Goal: Transaction & Acquisition: Purchase product/service

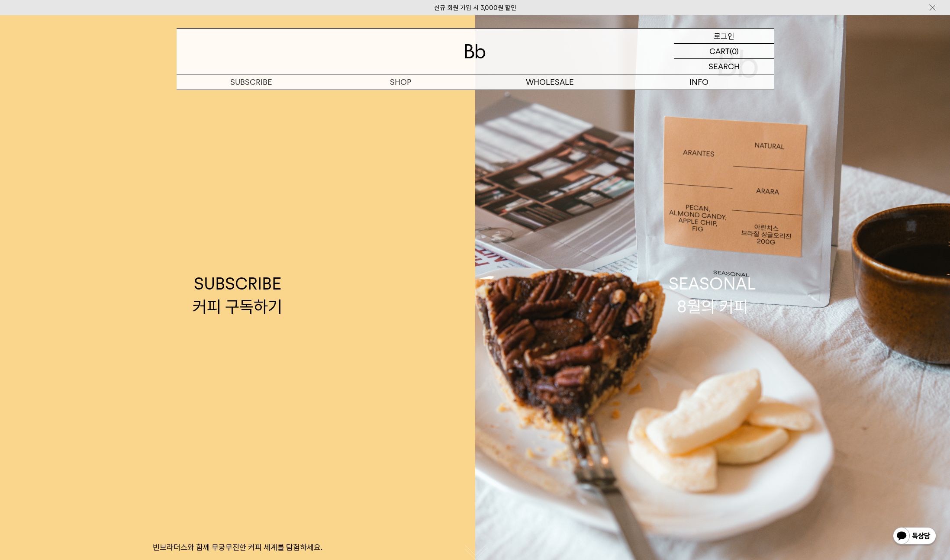
click at [712, 34] on div "LOGIN 로그인" at bounding box center [724, 36] width 100 height 15
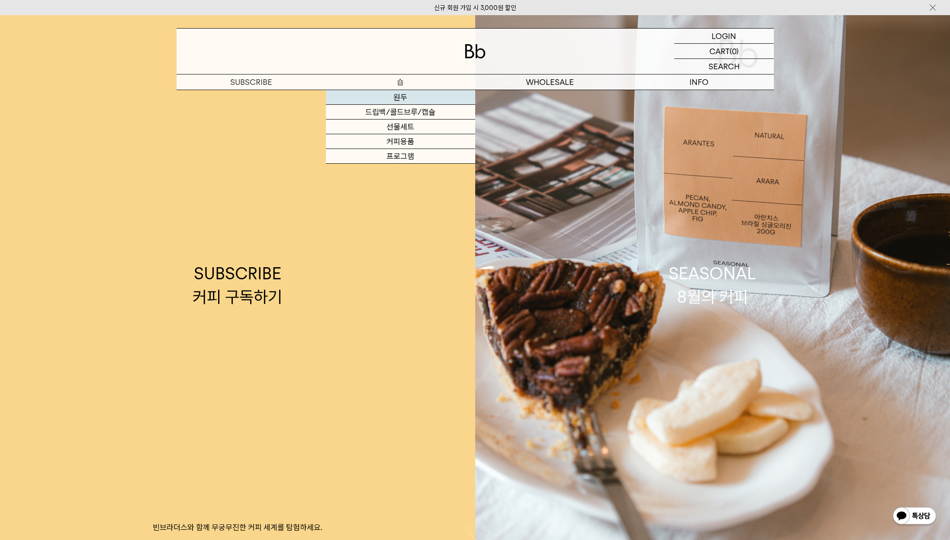
click at [399, 93] on link "원두" at bounding box center [400, 97] width 149 height 15
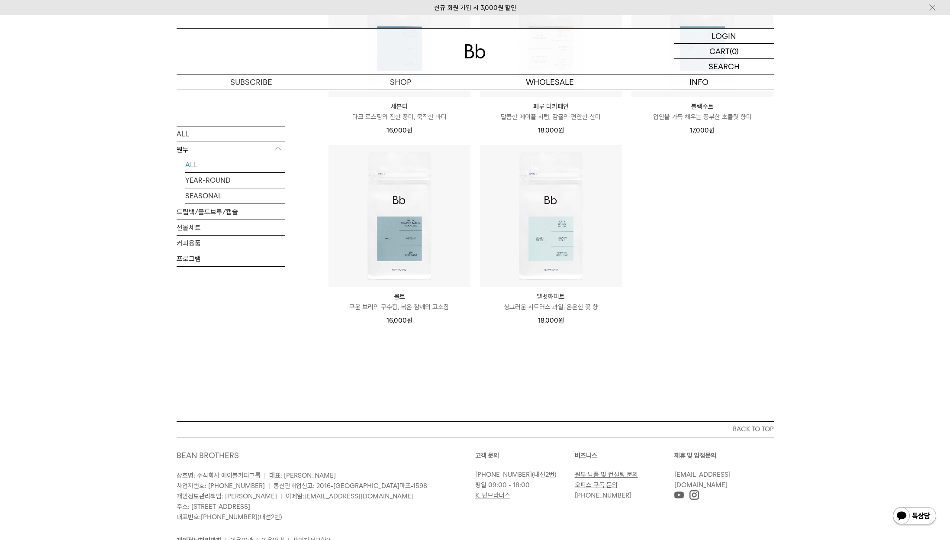
scroll to position [655, 0]
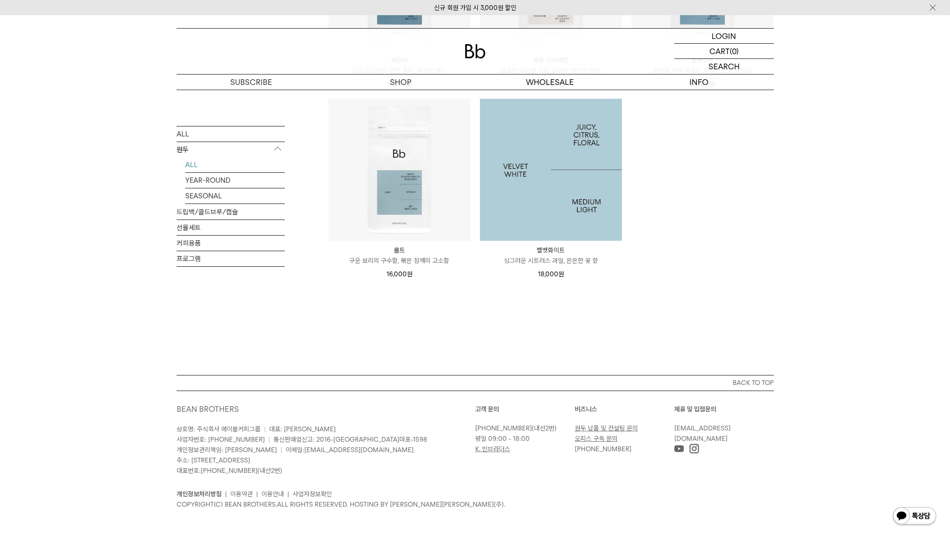
click at [567, 178] on img at bounding box center [551, 170] width 142 height 142
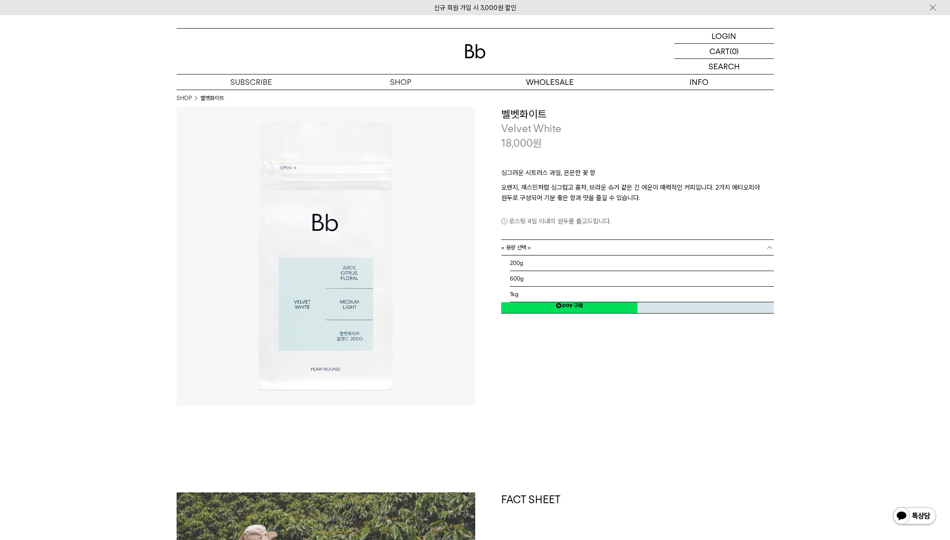
click at [554, 240] on link "= 용량 선택 =" at bounding box center [637, 247] width 273 height 15
click at [527, 293] on li "1kg" at bounding box center [642, 294] width 264 height 16
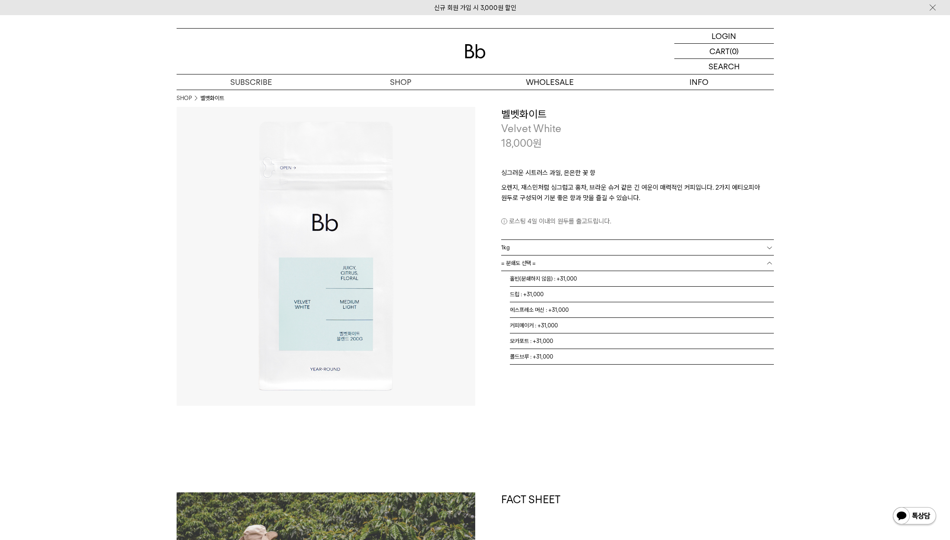
click at [566, 266] on link "= 분쇄도 선택 =" at bounding box center [637, 262] width 273 height 15
click at [564, 277] on li "홀빈(분쇄하지 않음) : +31,000" at bounding box center [642, 279] width 264 height 16
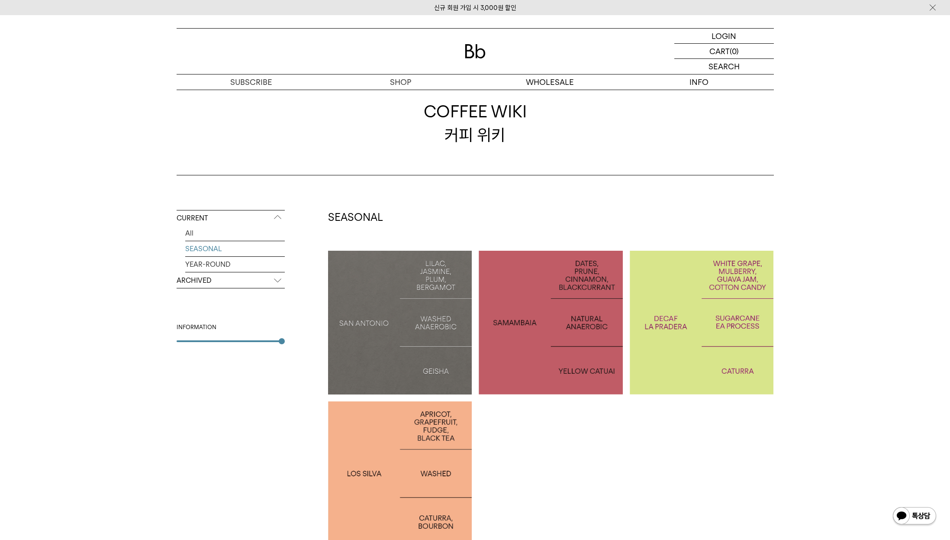
scroll to position [136, 0]
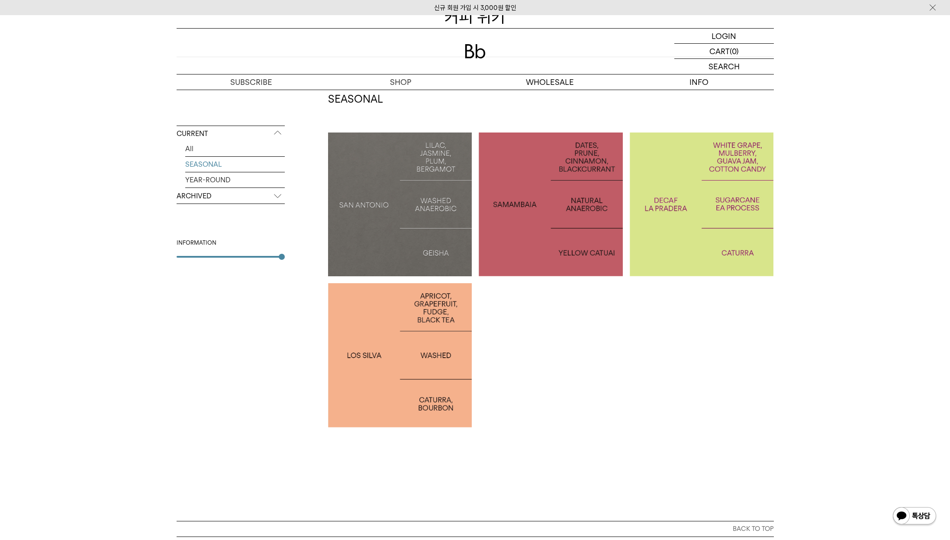
click at [418, 406] on div at bounding box center [400, 355] width 144 height 144
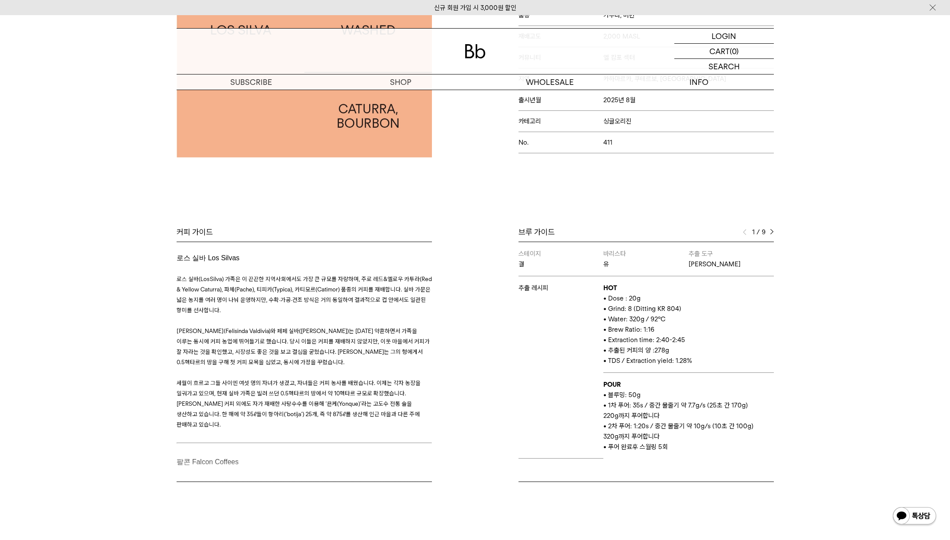
scroll to position [274, 0]
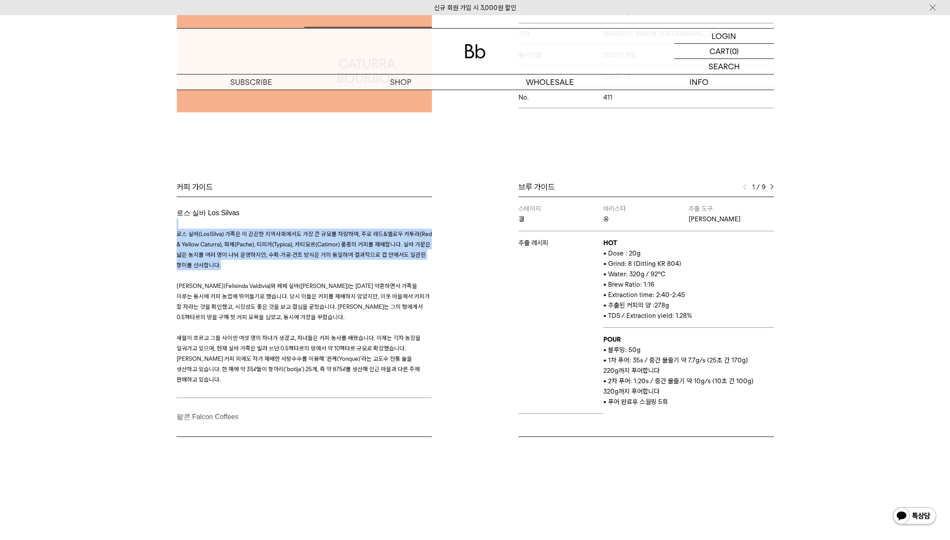
drag, startPoint x: 398, startPoint y: 225, endPoint x: 426, endPoint y: 267, distance: 50.6
click at [426, 267] on h3 "로스 실바(Los Silva) 가족은 이 끈끈한 지역사회에서도 가장 큰 규모를 자랑하며, 주로 레드&옐로우 카투라(Red & Yellow Ca…" at bounding box center [304, 306] width 255 height 177
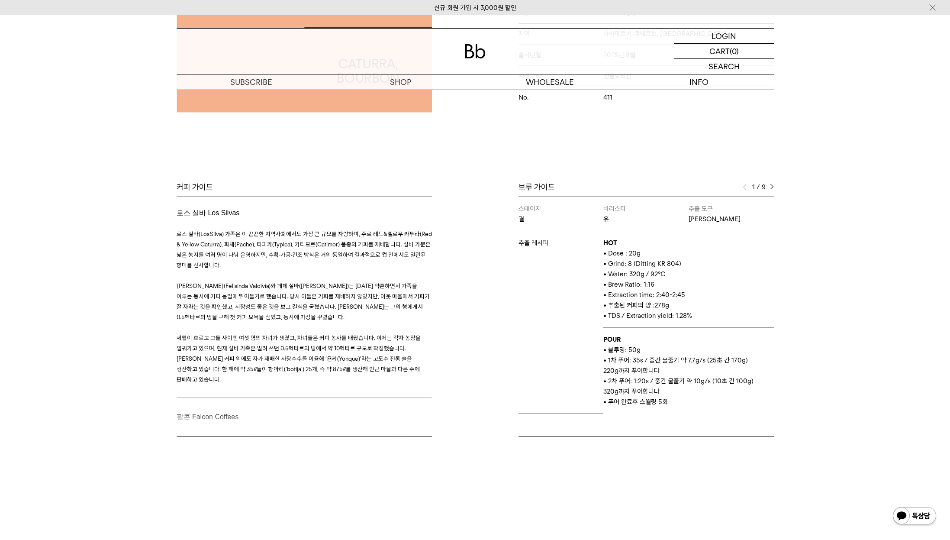
click at [420, 273] on p at bounding box center [304, 275] width 255 height 10
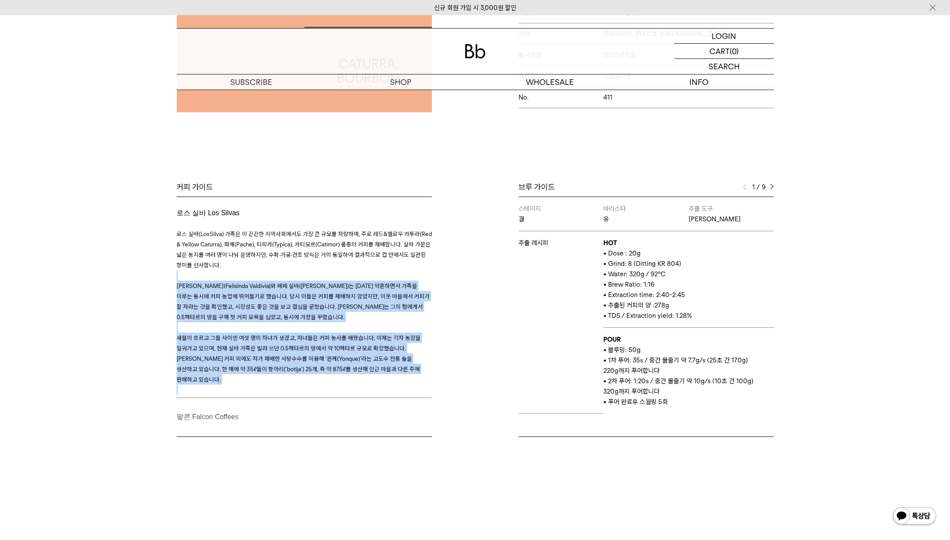
drag, startPoint x: 420, startPoint y: 273, endPoint x: 450, endPoint y: 377, distance: 108.2
click at [450, 377] on div "커피 가이드 로스 실바 Los Silvas 로스 실바(Los Silva) 가족은 이 끈끈한 지역사회에서도 가장 큰 규모를 자랑하며, 주로 레드…" at bounding box center [323, 309] width 303 height 255
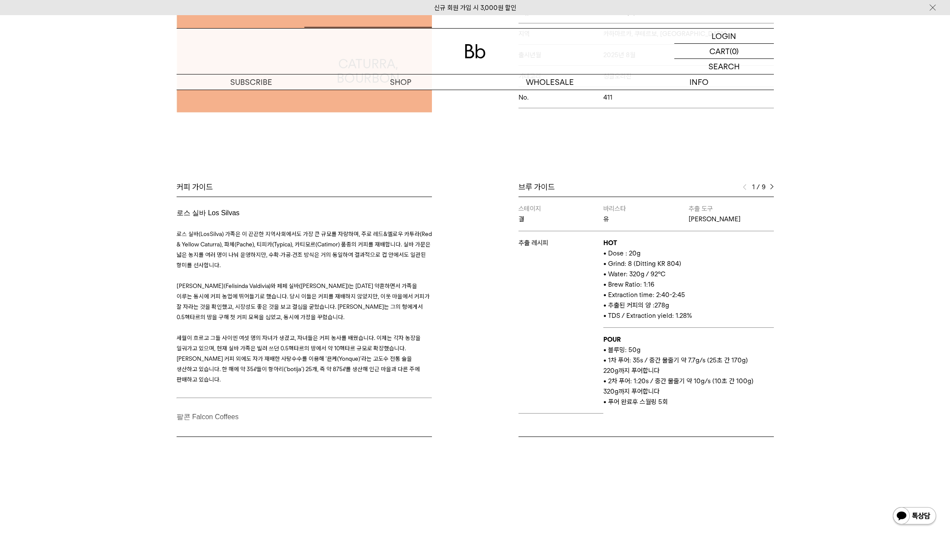
click at [358, 421] on div "커피 가이드 로스 실바 Los Silvas 로스 실바(Los Silva) 가족은 이 끈끈한 지역사회에서도 가장 큰 규모를 자랑하며, 주로 레드…" at bounding box center [323, 309] width 303 height 255
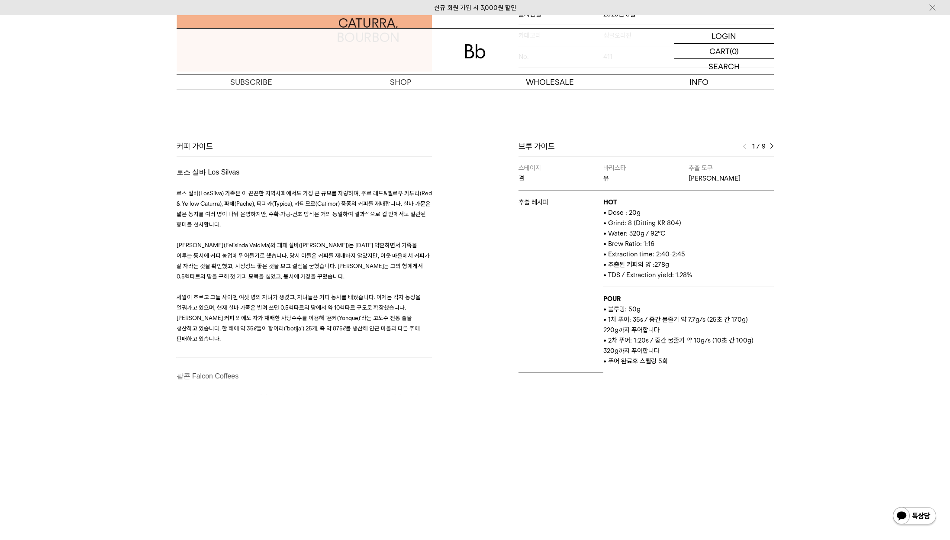
scroll to position [323, 0]
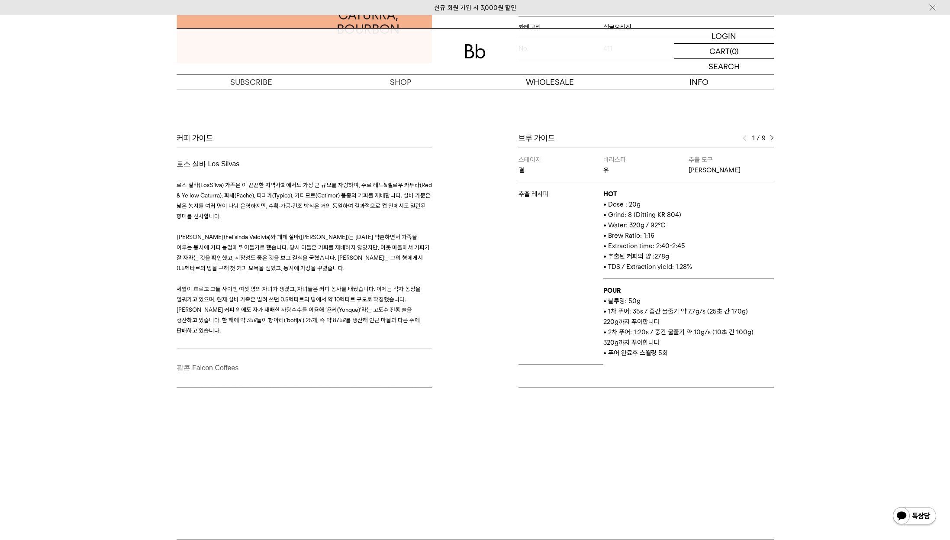
click at [370, 378] on div "커피 가이드 로스 실바 Los Silvas 로스 실바(Los Silva) 가족은 이 끈끈한 지역사회에서도 가장 큰 규모를 자랑하며, 주로 레드…" at bounding box center [323, 260] width 303 height 255
click at [406, 373] on div "커피 가이드 로스 실바 Los Silvas 로스 실바(Los Silva) 가족은 이 끈끈한 지역사회에서도 가장 큰 규모를 자랑하며, 주로 레드…" at bounding box center [323, 260] width 303 height 255
click at [765, 136] on div "1 / 9" at bounding box center [758, 138] width 31 height 10
click at [768, 136] on div "1 / 9" at bounding box center [758, 138] width 31 height 10
click at [772, 136] on img at bounding box center [772, 138] width 4 height 6
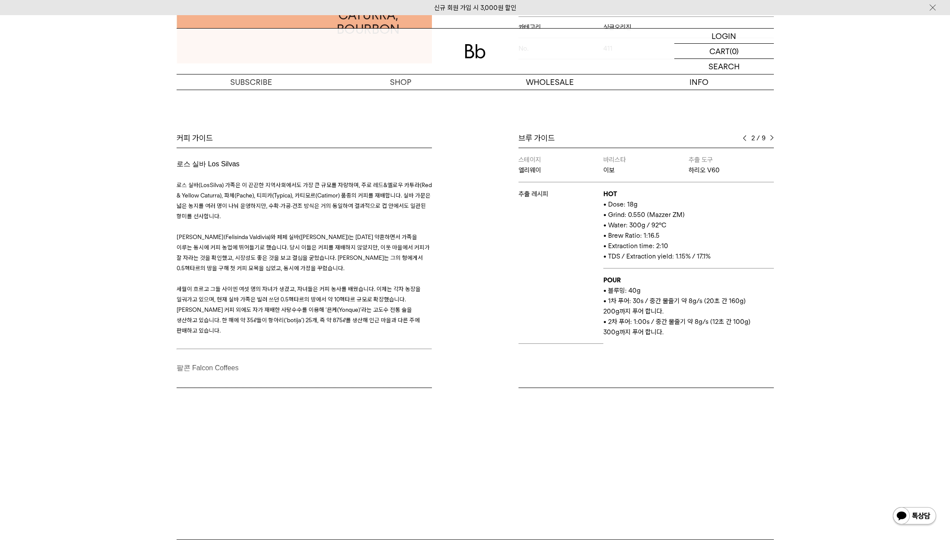
click at [772, 136] on img at bounding box center [772, 138] width 4 height 6
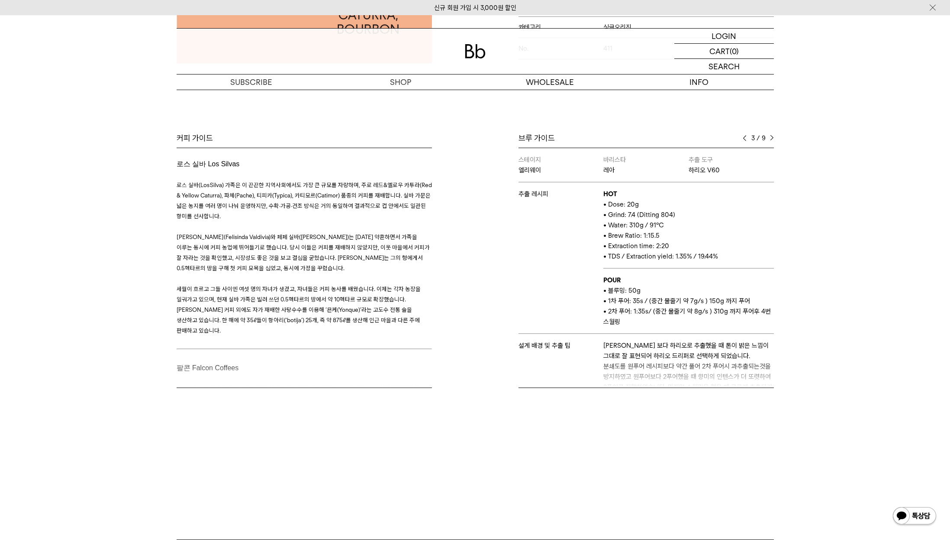
click at [772, 136] on img at bounding box center [772, 138] width 4 height 6
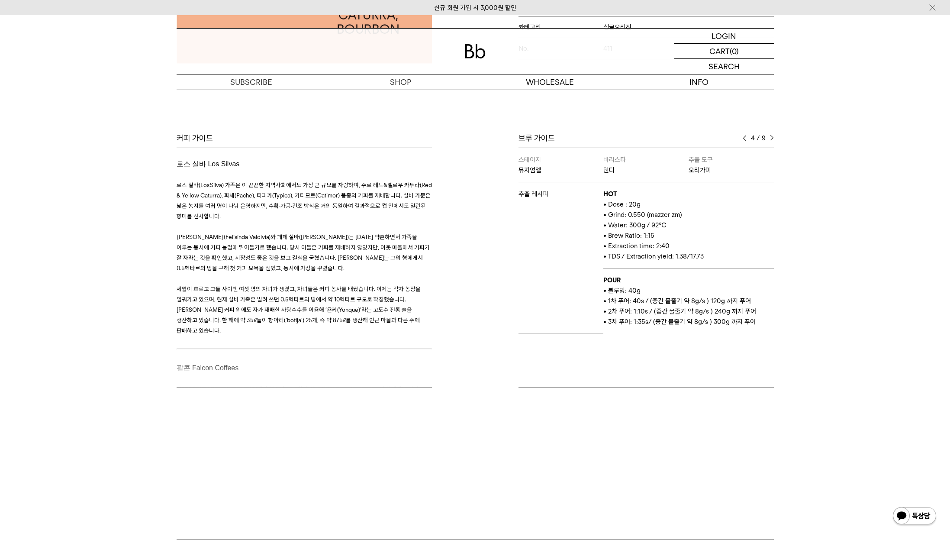
click at [772, 136] on img at bounding box center [772, 138] width 4 height 6
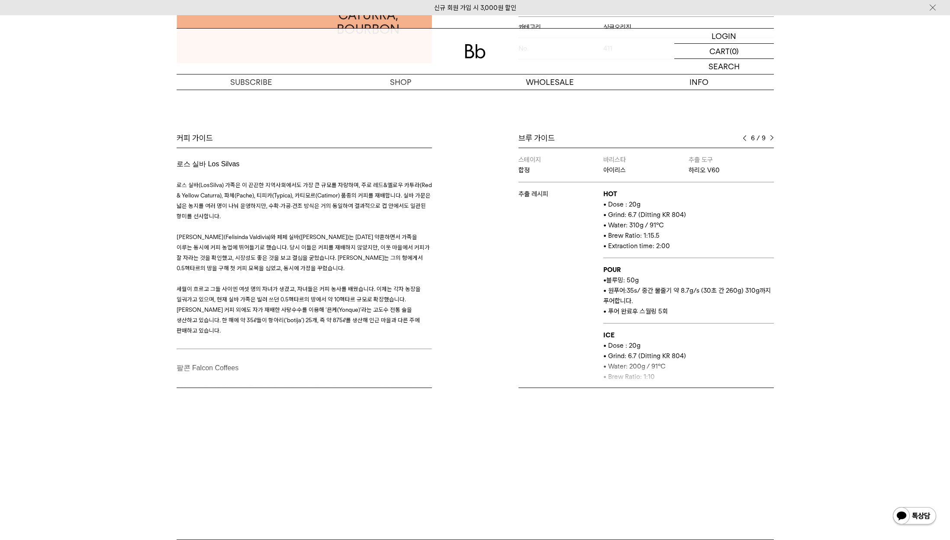
click at [772, 136] on img at bounding box center [772, 138] width 4 height 6
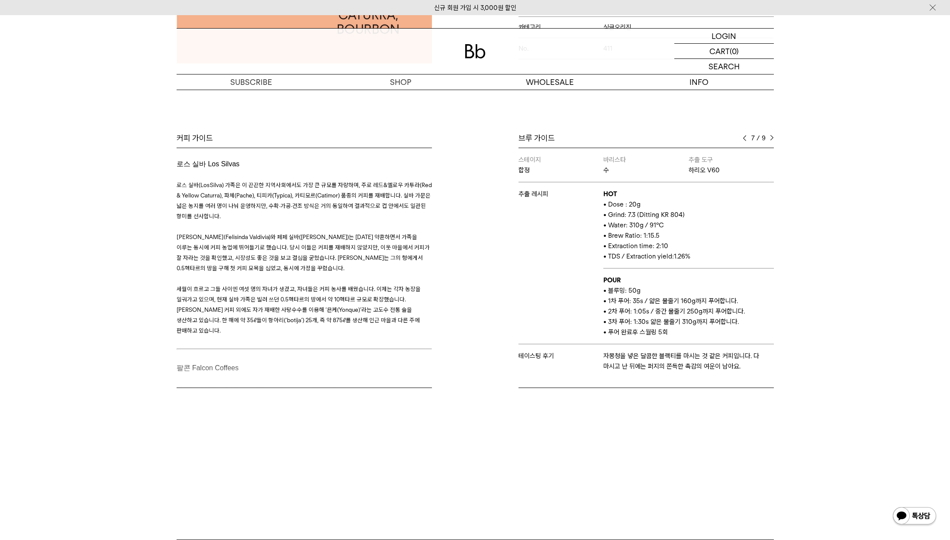
click at [772, 136] on img at bounding box center [772, 138] width 4 height 6
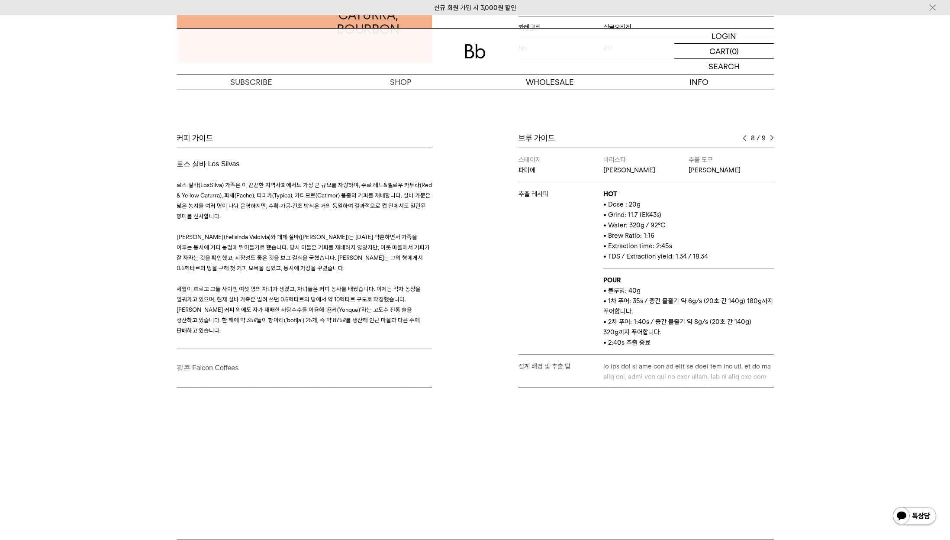
click at [772, 136] on img at bounding box center [772, 138] width 4 height 6
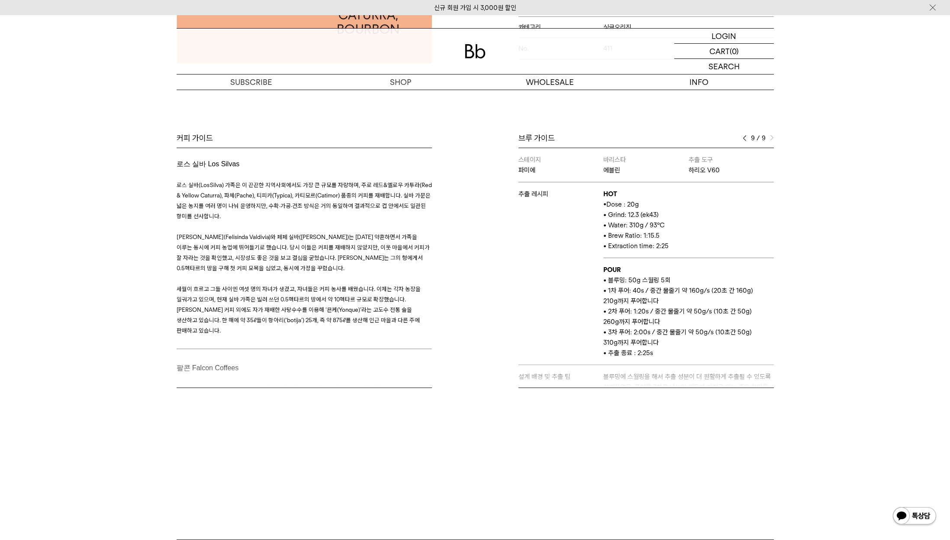
click at [772, 136] on img at bounding box center [772, 138] width 4 height 6
click at [770, 137] on img at bounding box center [772, 138] width 4 height 6
click at [746, 137] on img at bounding box center [745, 138] width 4 height 6
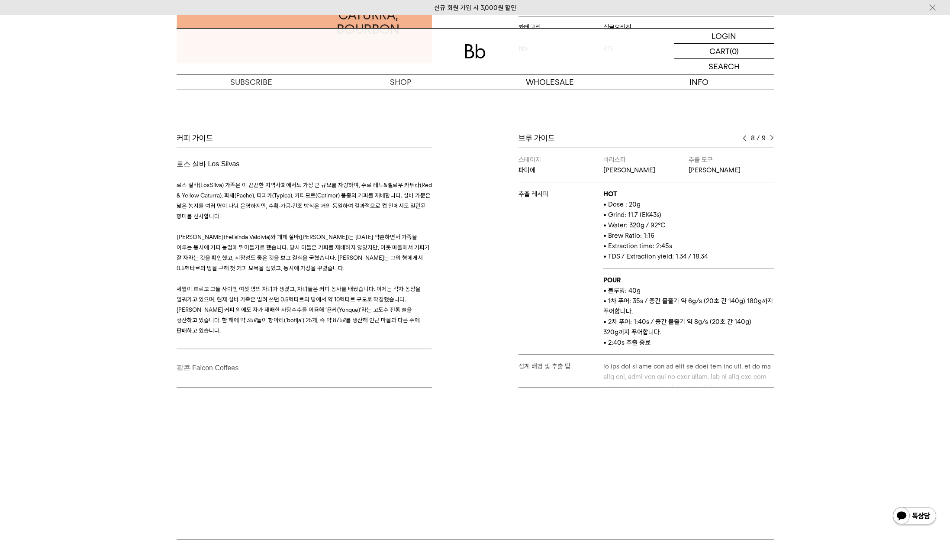
click at [746, 137] on img at bounding box center [745, 138] width 4 height 6
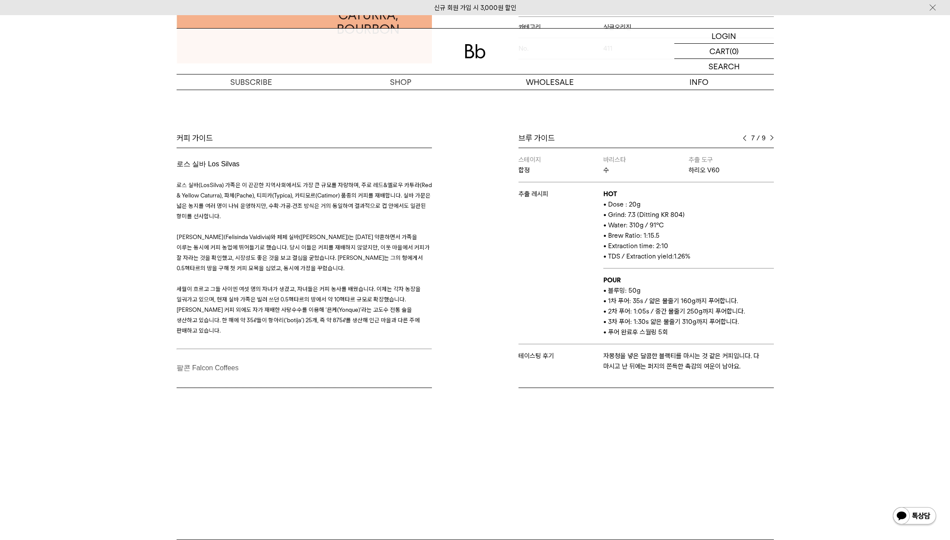
click at [746, 137] on img at bounding box center [745, 138] width 4 height 6
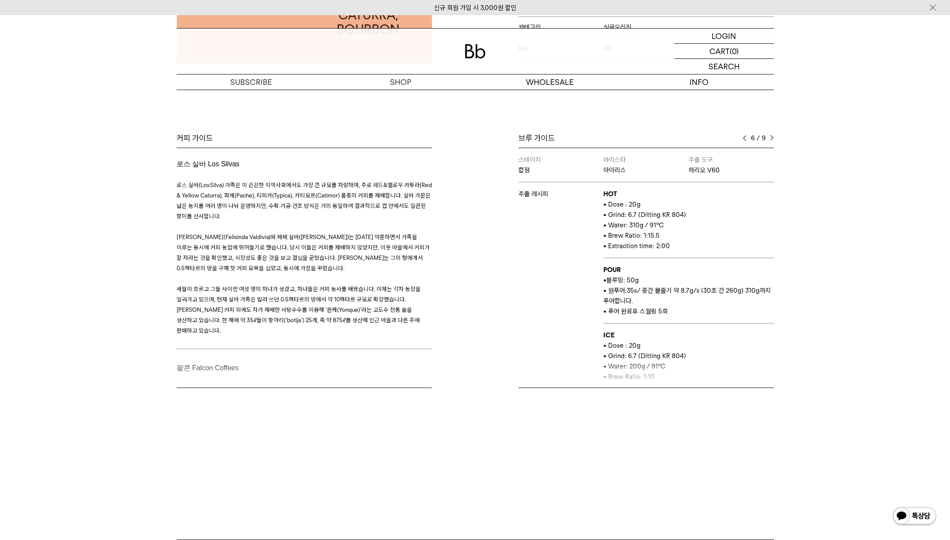
click at [746, 137] on img at bounding box center [745, 138] width 4 height 6
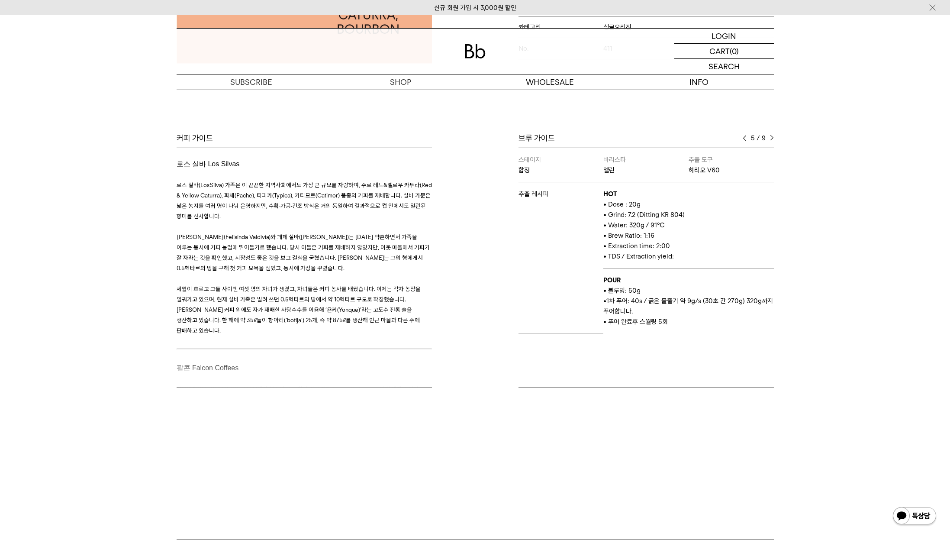
click at [746, 137] on img at bounding box center [745, 138] width 4 height 6
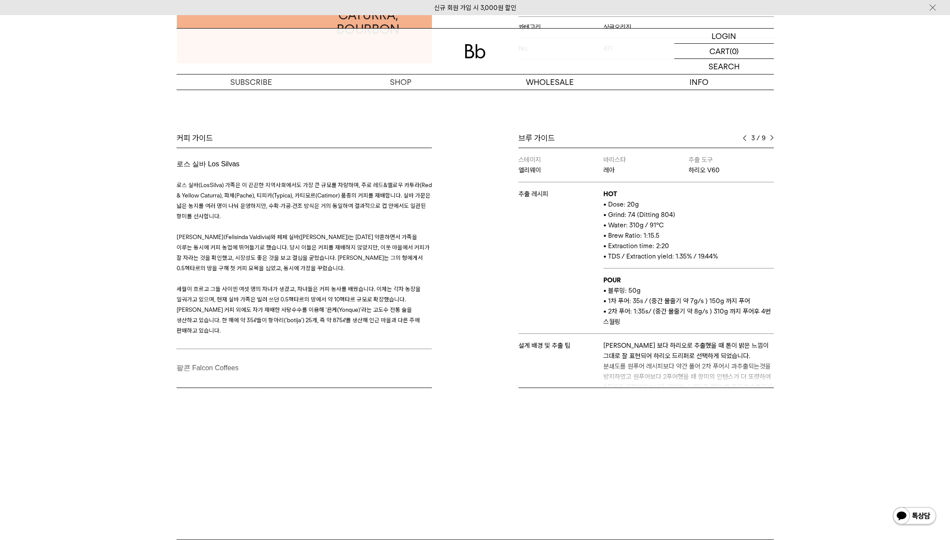
click at [746, 137] on img at bounding box center [745, 138] width 4 height 6
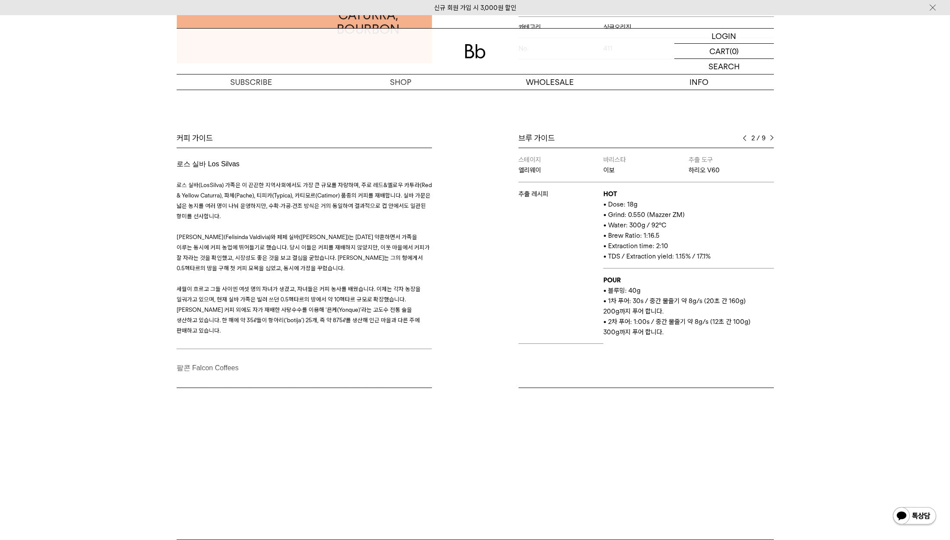
click at [746, 137] on img at bounding box center [745, 138] width 4 height 6
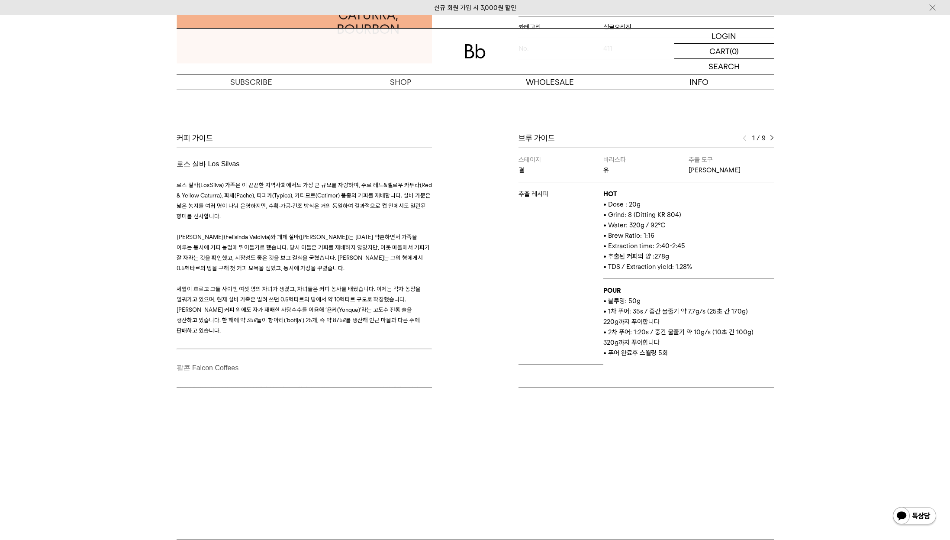
click at [746, 137] on img at bounding box center [745, 138] width 4 height 6
click at [773, 136] on img at bounding box center [772, 138] width 4 height 6
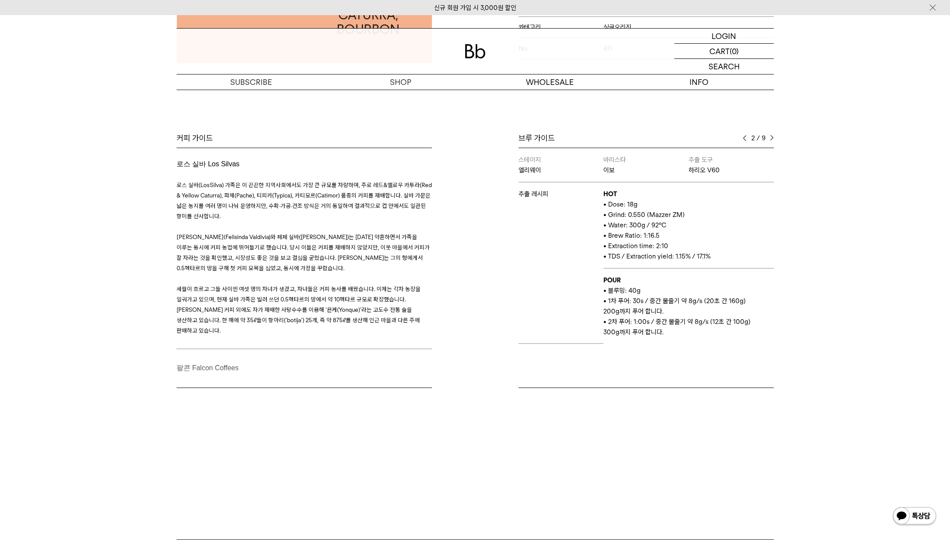
click at [773, 136] on img at bounding box center [772, 138] width 4 height 6
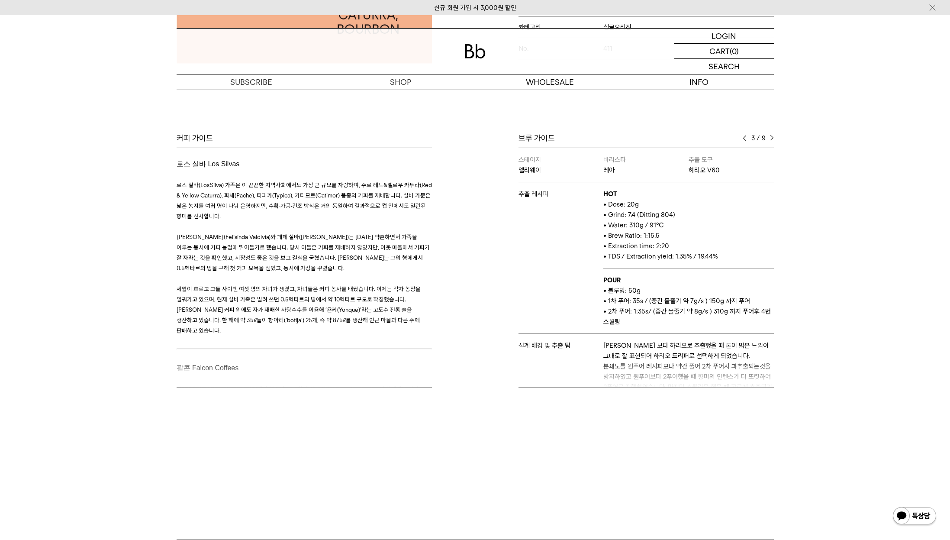
click at [636, 362] on div "브루 가이드 3 / 9 스테이지 결 바리스타 유 추출 도구 칼리타 웨이브 추출 레시피 HOT • Dose : 20g • Grind: 8 (Di…" at bounding box center [626, 260] width 303 height 255
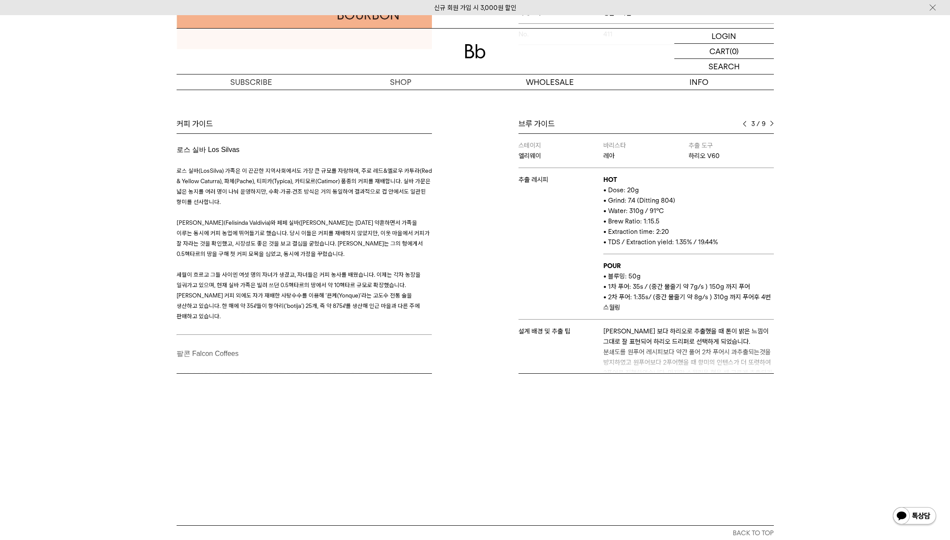
scroll to position [344, 0]
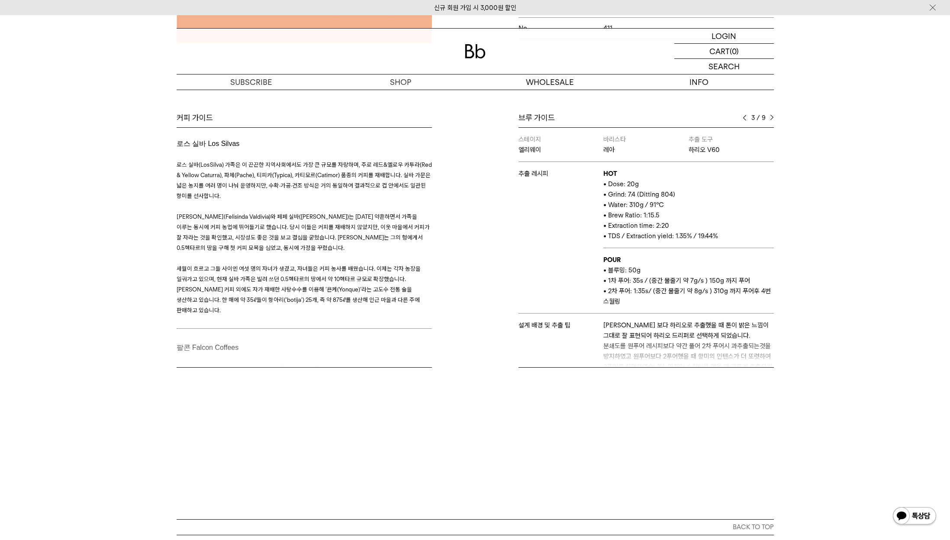
click at [661, 338] on div "브루 가이드 3 / 9 스테이지 결 바리스타 유 추출 도구 칼리타 웨이브 추출 레시피 HOT • Dose : 20g • Grind: 8 (Di…" at bounding box center [626, 240] width 303 height 255
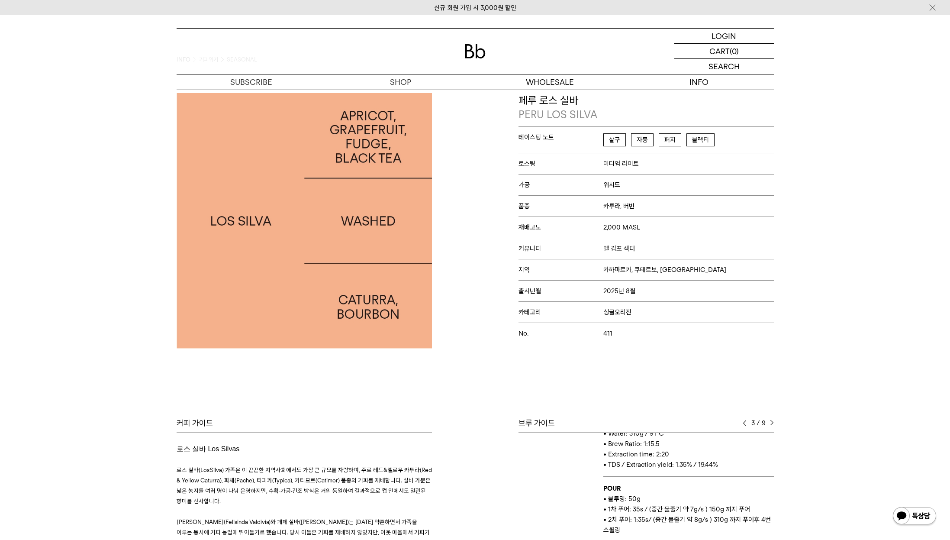
scroll to position [0, 0]
